Goal: Task Accomplishment & Management: Manage account settings

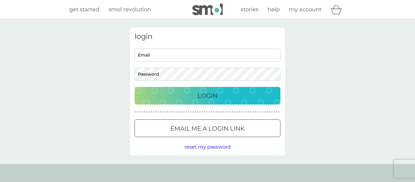
click at [211, 129] on div at bounding box center [208, 128] width 22 height 6
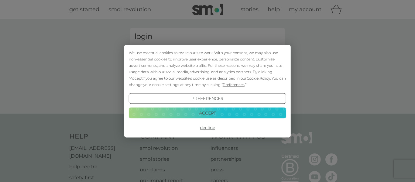
click at [201, 113] on button "Accept" at bounding box center [207, 113] width 157 height 11
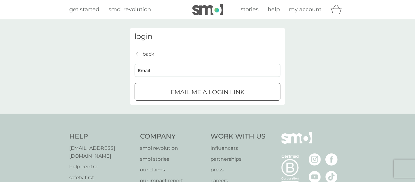
click at [201, 68] on input "Email" at bounding box center [208, 70] width 146 height 13
type input "[PERSON_NAME][EMAIL_ADDRESS][DOMAIN_NAME]"
click at [215, 91] on div "submit" at bounding box center [215, 91] width 0 height 0
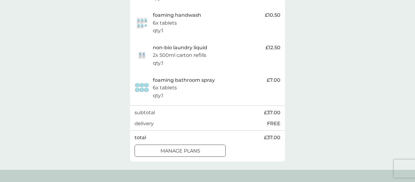
scroll to position [167, 0]
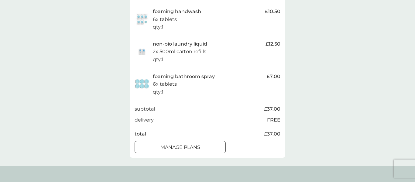
click at [199, 147] on p "manage plans" at bounding box center [180, 147] width 40 height 8
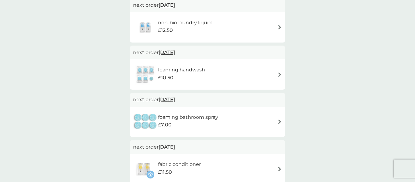
scroll to position [107, 0]
click at [279, 123] on img at bounding box center [279, 121] width 5 height 5
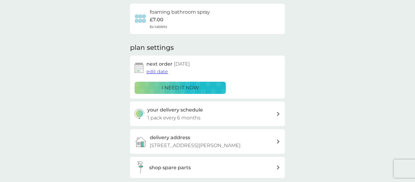
scroll to position [101, 0]
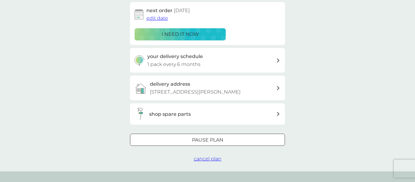
click at [224, 138] on div "Pause plan" at bounding box center [207, 140] width 154 height 8
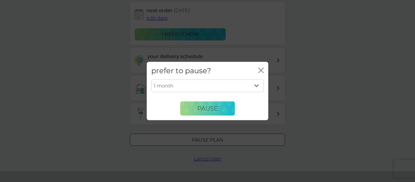
click at [242, 88] on select "1 month 2 months 3 months 4 months 5 months 6 months" at bounding box center [207, 86] width 112 height 13
select select "2"
click at [151, 80] on select "1 month 2 months 3 months 4 months 5 months 6 months" at bounding box center [207, 86] width 112 height 13
click at [219, 112] on button "Pause" at bounding box center [207, 108] width 55 height 15
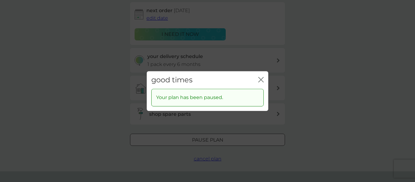
click at [262, 79] on icon "close" at bounding box center [260, 79] width 5 height 5
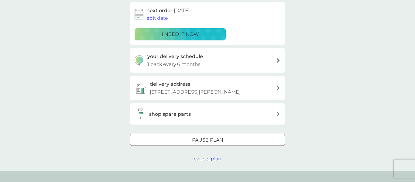
scroll to position [0, 0]
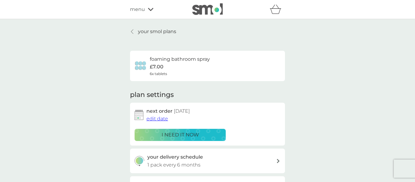
click at [157, 33] on p "your smol plans" at bounding box center [157, 32] width 38 height 8
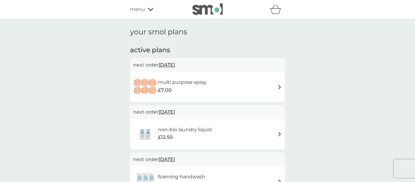
click at [150, 12] on div "menu" at bounding box center [156, 9] width 52 height 8
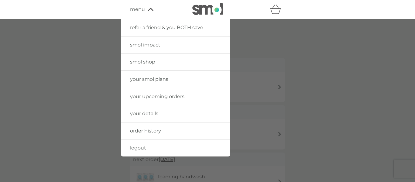
click at [146, 94] on span "your upcoming orders" at bounding box center [157, 97] width 54 height 6
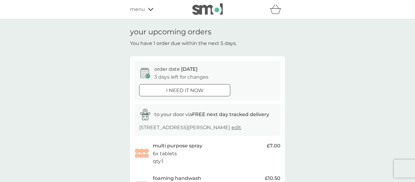
click at [355, 54] on div "your upcoming orders You have 1 order due within the next 5 days. order date 13…" at bounding box center [207, 159] width 415 height 281
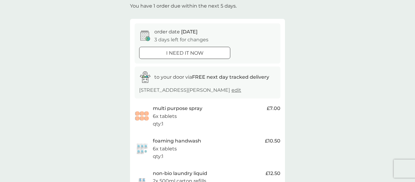
scroll to position [36, 0]
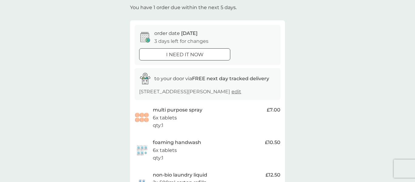
click at [207, 55] on div "i need it now" at bounding box center [184, 55] width 91 height 8
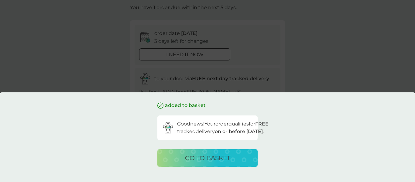
click at [318, 49] on div "added to basket Good news! Your order qualifies for FREE tracked delivery on or…" at bounding box center [207, 91] width 415 height 182
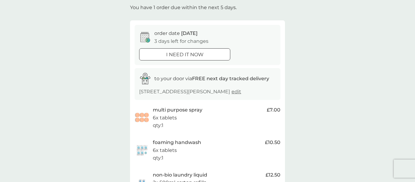
click at [319, 49] on div "your upcoming orders You have 1 order due within the next 5 days. order date 13…" at bounding box center [207, 123] width 415 height 281
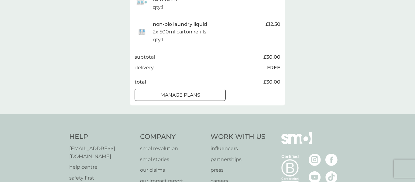
scroll to position [0, 0]
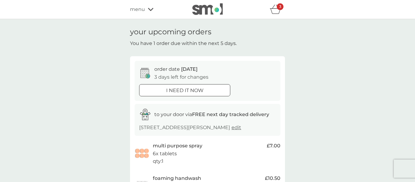
click at [153, 9] on div "menu" at bounding box center [156, 9] width 52 height 8
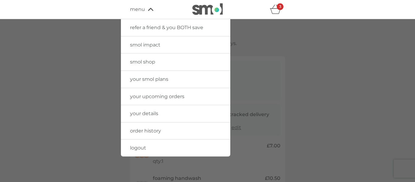
click at [277, 6] on div "3" at bounding box center [280, 6] width 7 height 7
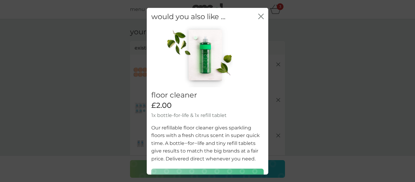
click at [261, 16] on icon "close" at bounding box center [260, 16] width 2 height 5
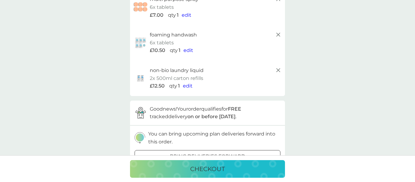
scroll to position [72, 0]
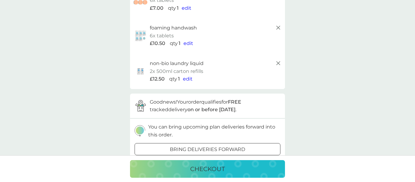
click at [240, 173] on div "checkout" at bounding box center [207, 169] width 143 height 10
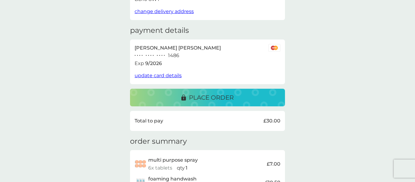
scroll to position [75, 0]
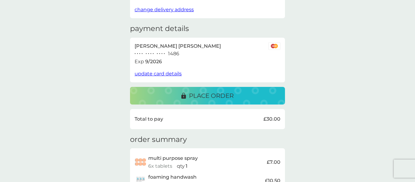
click at [210, 99] on p "place order" at bounding box center [211, 96] width 45 height 10
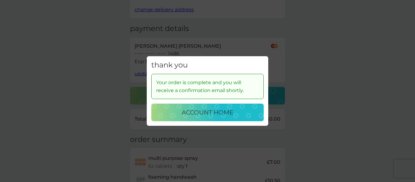
click at [228, 112] on p "account home" at bounding box center [208, 113] width 52 height 10
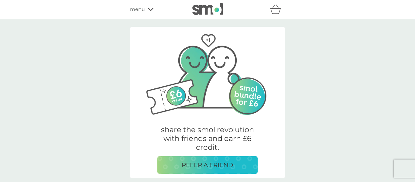
click at [148, 8] on icon at bounding box center [150, 9] width 5 height 3
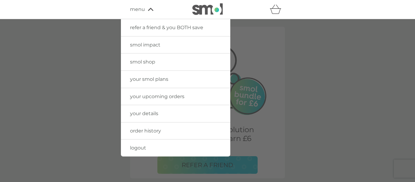
click at [146, 96] on span "your upcoming orders" at bounding box center [157, 97] width 54 height 6
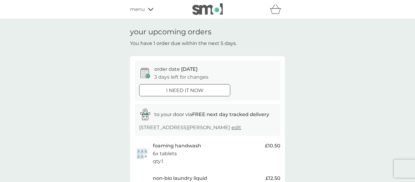
click at [149, 8] on icon at bounding box center [150, 10] width 5 height 4
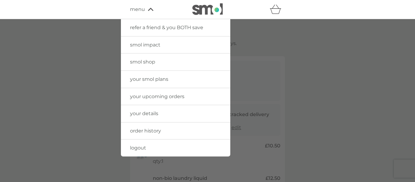
click at [155, 133] on span "order history" at bounding box center [145, 131] width 31 height 6
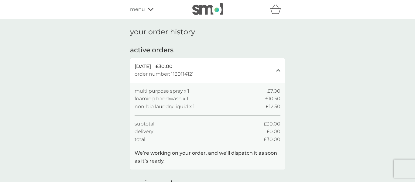
click at [147, 7] on div "menu" at bounding box center [156, 9] width 52 height 8
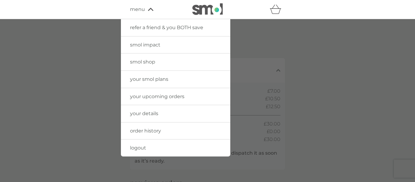
click at [154, 80] on span "your smol plans" at bounding box center [149, 79] width 38 height 6
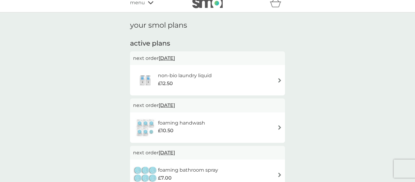
scroll to position [6, 0]
click at [278, 82] on img at bounding box center [279, 81] width 5 height 5
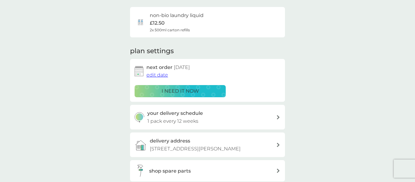
scroll to position [43, 0]
click at [156, 76] on span "edit date" at bounding box center [157, 75] width 22 height 6
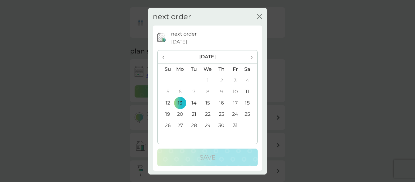
click at [252, 56] on span "›" at bounding box center [250, 56] width 6 height 13
click at [246, 93] on td "13" at bounding box center [249, 91] width 15 height 11
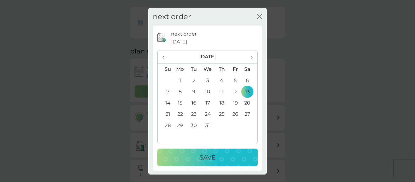
click at [222, 161] on div "Save" at bounding box center [207, 158] width 88 height 10
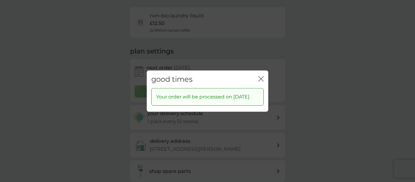
click at [263, 76] on icon "close" at bounding box center [260, 78] width 5 height 5
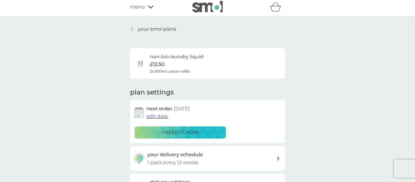
scroll to position [0, 0]
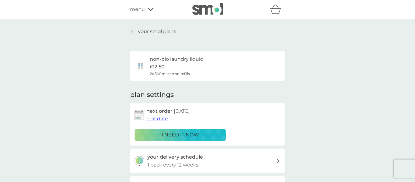
click at [149, 32] on p "your smol plans" at bounding box center [157, 32] width 38 height 8
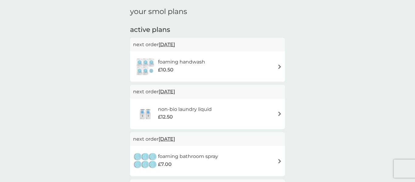
scroll to position [23, 0]
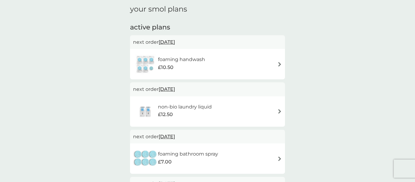
click at [278, 65] on img at bounding box center [279, 64] width 5 height 5
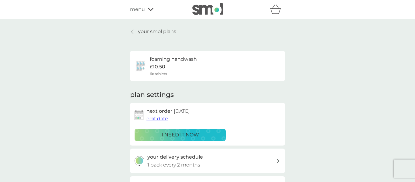
click at [162, 118] on span "edit date" at bounding box center [157, 119] width 22 height 6
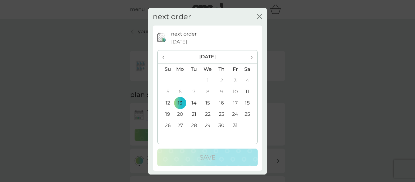
click at [250, 55] on span "›" at bounding box center [250, 56] width 6 height 13
click at [248, 89] on td "13" at bounding box center [249, 91] width 15 height 11
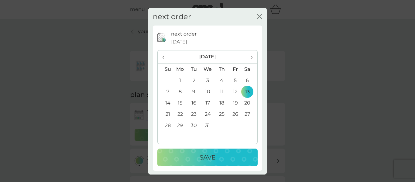
click at [206, 158] on p "Save" at bounding box center [208, 158] width 16 height 10
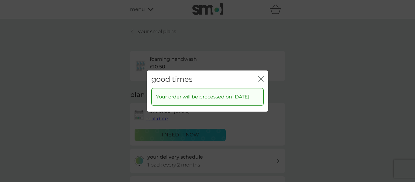
click at [260, 76] on icon "close" at bounding box center [260, 78] width 2 height 5
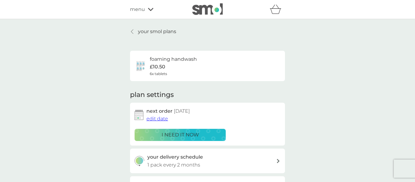
click at [152, 29] on p "your smol plans" at bounding box center [157, 32] width 38 height 8
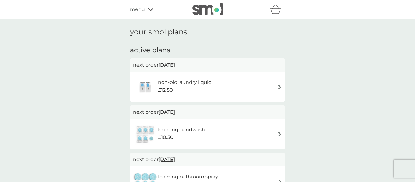
click at [142, 14] on div "refer a friend & you BOTH save smol impact smol shop your smol plans your upcom…" at bounding box center [207, 9] width 155 height 12
click at [150, 9] on icon at bounding box center [150, 10] width 5 height 4
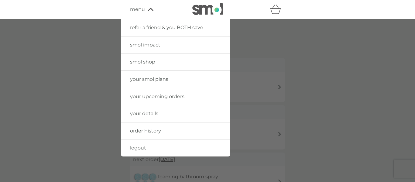
click at [150, 9] on icon at bounding box center [150, 9] width 5 height 3
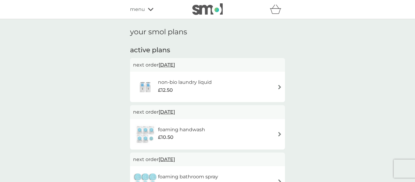
click at [150, 9] on icon at bounding box center [150, 10] width 5 height 4
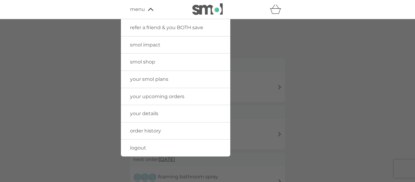
click at [153, 97] on span "your upcoming orders" at bounding box center [157, 97] width 54 height 6
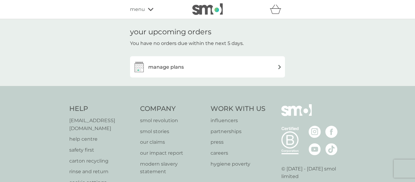
click at [149, 9] on icon at bounding box center [150, 9] width 5 height 3
